Goal: Task Accomplishment & Management: Complete application form

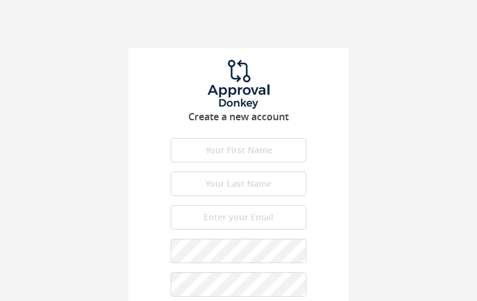
type input "yEvSAtiZ"
type input "NrYSIMguXnhTjWV"
type input "[EMAIL_ADDRESS][PERSON_NAME][PERSON_NAME][DOMAIN_NAME]"
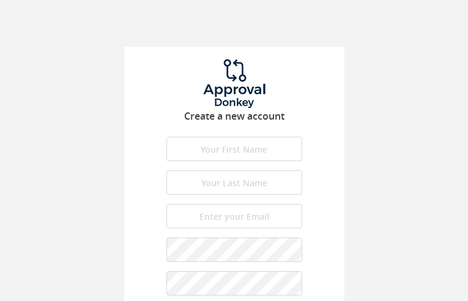
type input "eviOqoYAYSygjDrX"
type input "sFsXcwLeQ"
type input "[EMAIL_ADDRESS][PERSON_NAME][PERSON_NAME][DOMAIN_NAME]"
